Goal: Download file/media

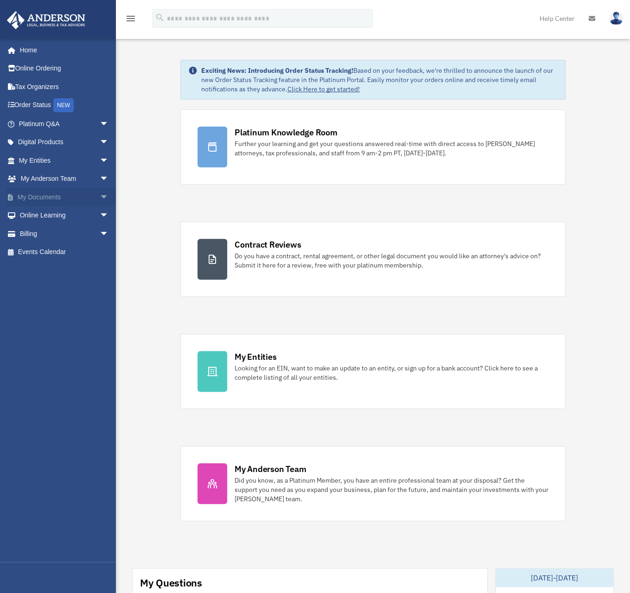
click at [72, 194] on link "My Documents arrow_drop_down" at bounding box center [64, 197] width 116 height 19
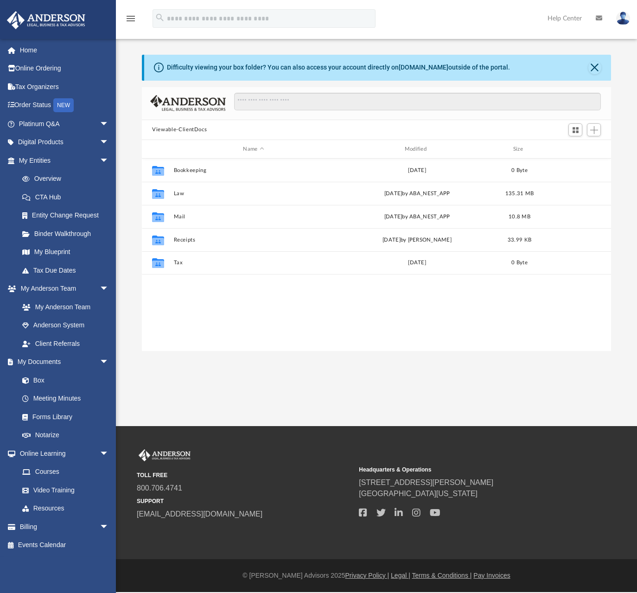
scroll to position [203, 462]
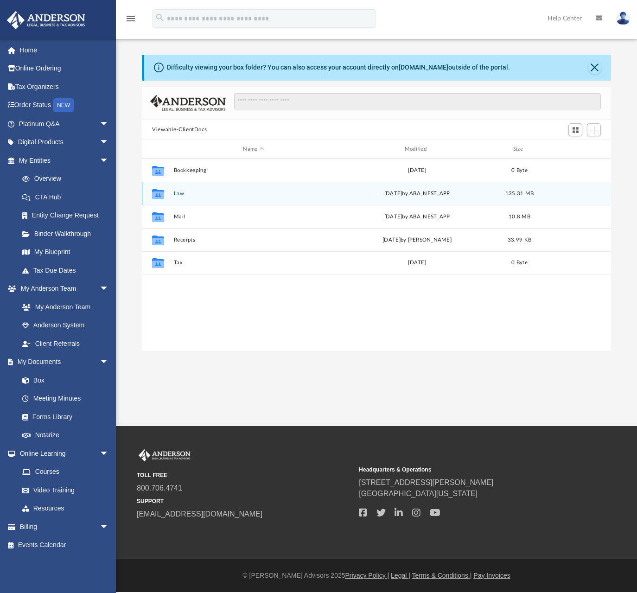
click at [207, 194] on button "Law" at bounding box center [253, 193] width 159 height 6
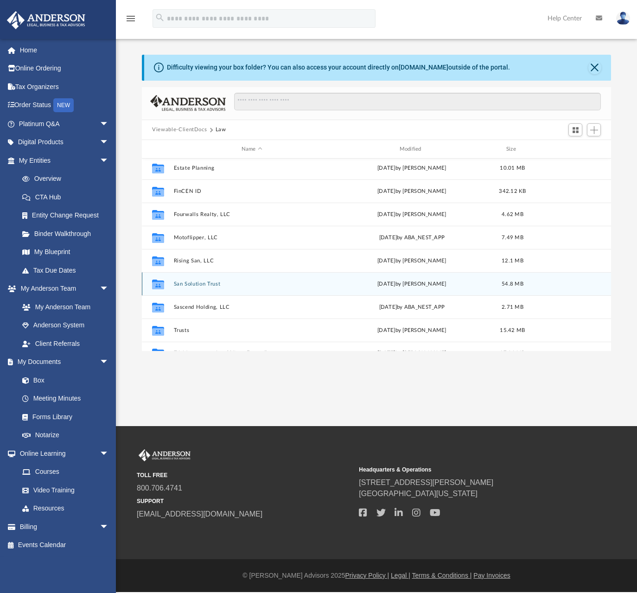
scroll to position [39, 0]
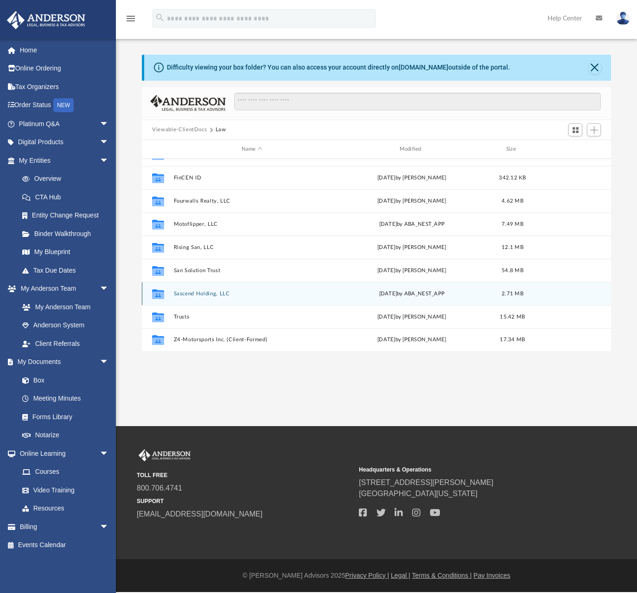
click at [217, 293] on button "Sascend Holding, LLC" at bounding box center [252, 294] width 156 height 6
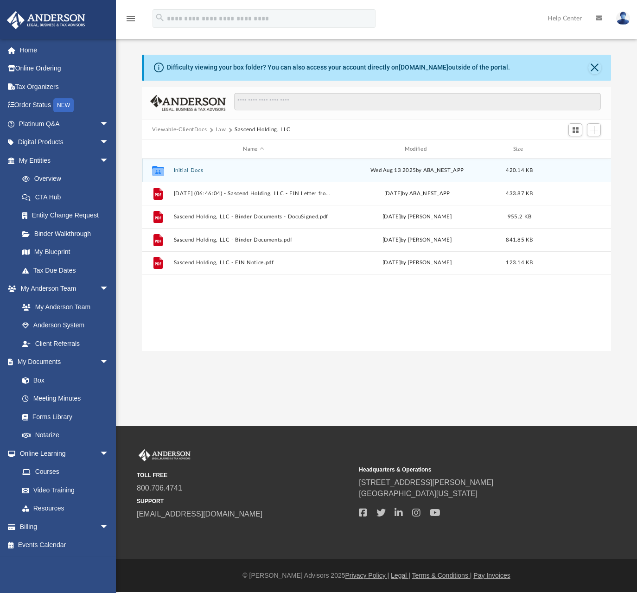
scroll to position [0, 0]
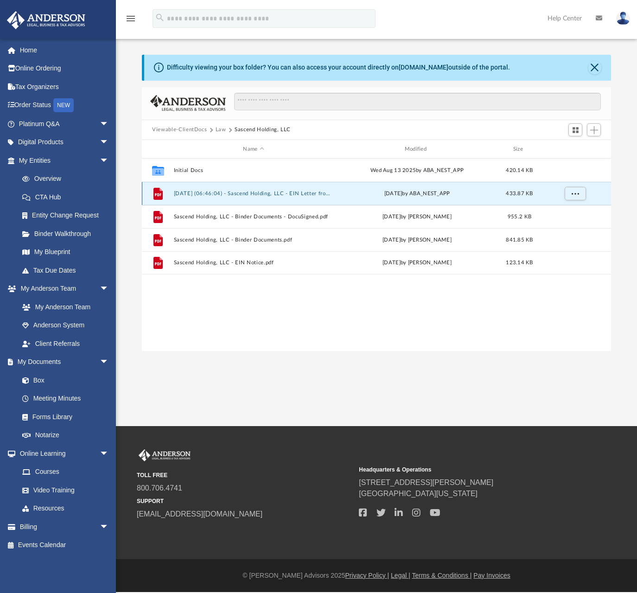
click at [303, 195] on button "2025.09.02 (06:46:04) - Sascend Holding, LLC - EIN Letter from IRS.pdf" at bounding box center [253, 193] width 159 height 6
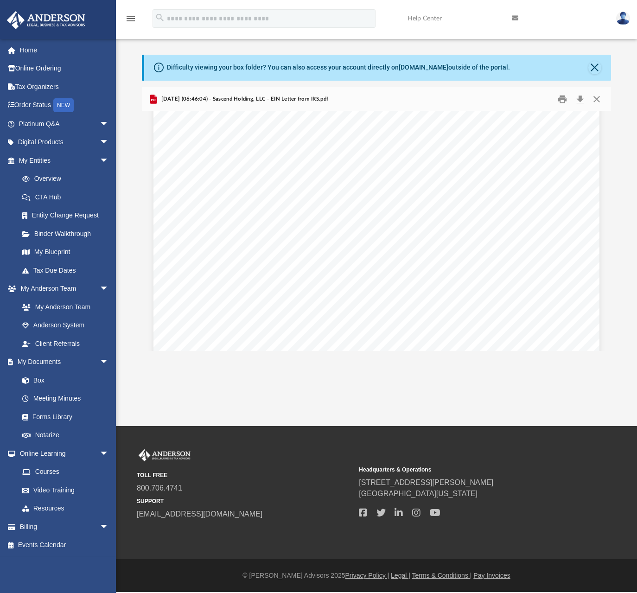
scroll to position [1524, 0]
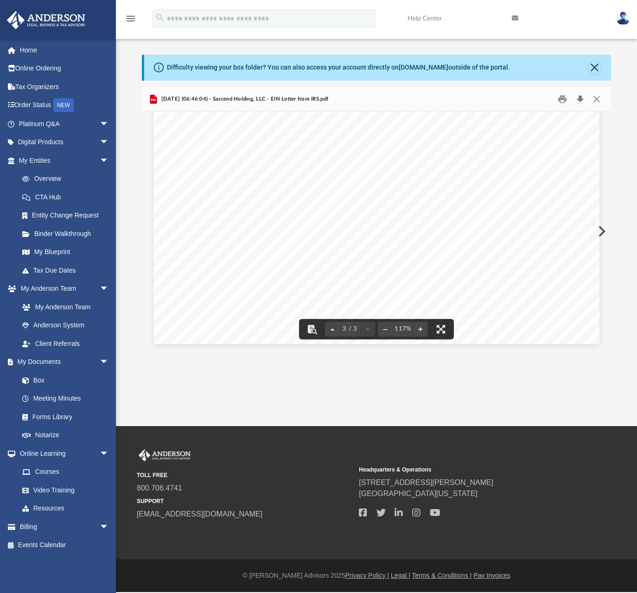
click at [581, 101] on button "Download" at bounding box center [579, 99] width 17 height 14
click at [618, 21] on img at bounding box center [623, 18] width 14 height 13
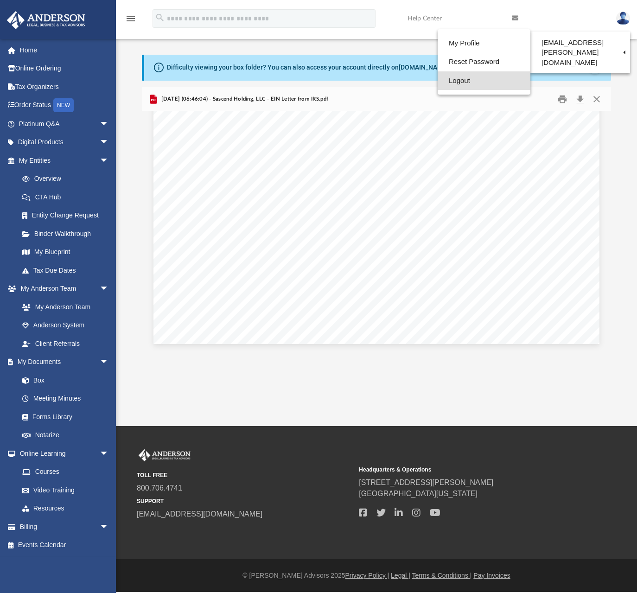
click at [462, 79] on link "Logout" at bounding box center [484, 80] width 93 height 19
